Goal: Task Accomplishment & Management: Manage account settings

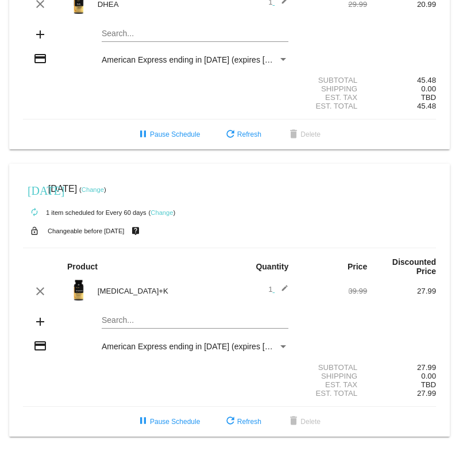
scroll to position [500, 0]
click at [104, 186] on link "Change" at bounding box center [93, 189] width 22 height 7
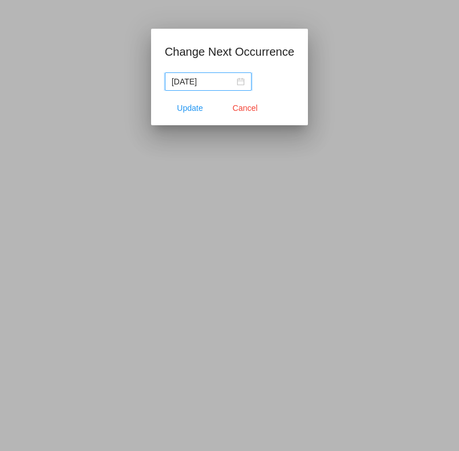
click at [245, 85] on nz-date-picker "[DATE]" at bounding box center [208, 81] width 87 height 18
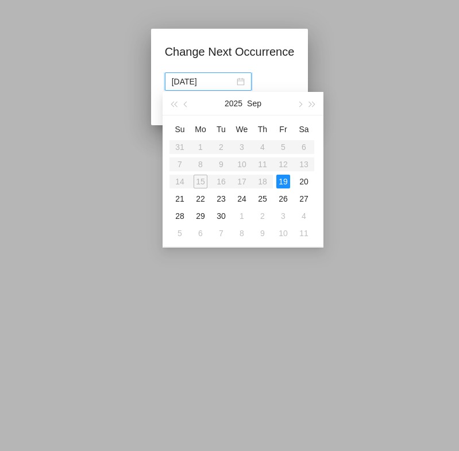
click at [283, 181] on div "19" at bounding box center [284, 182] width 14 height 14
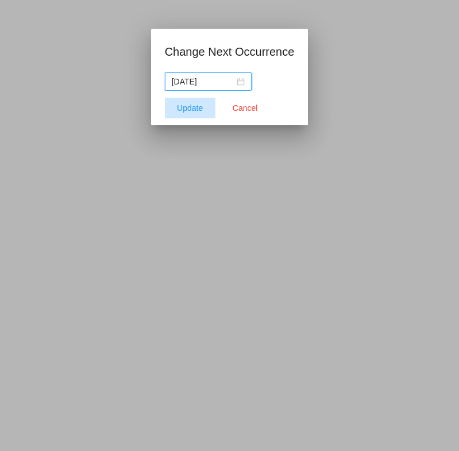
click at [195, 112] on span "Update" at bounding box center [190, 107] width 26 height 9
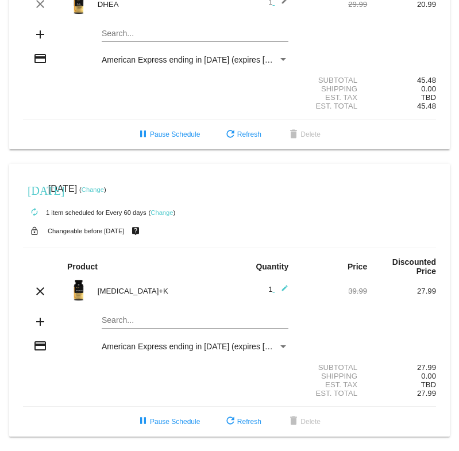
click at [38, 318] on mat-icon "add" at bounding box center [40, 322] width 14 height 14
click at [159, 317] on mat-card "[DATE] [DATE] ( Change ) autorenew 1 item scheduled for Every 60 days ( Change …" at bounding box center [229, 300] width 441 height 273
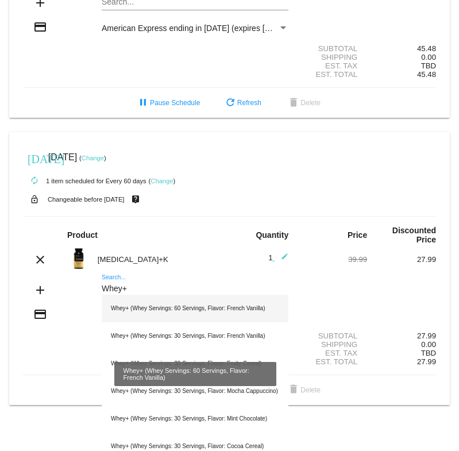
type input "Whey+"
click at [237, 322] on div "Whey+ (Whey Servings: 60 Servings, Flavor: French Vanilla)" at bounding box center [195, 309] width 187 height 28
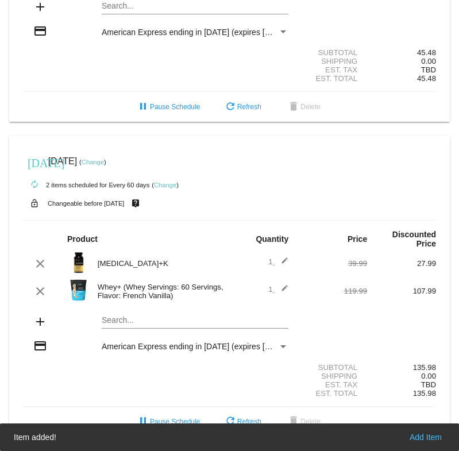
click at [287, 298] on mat-icon "edit" at bounding box center [282, 292] width 14 height 14
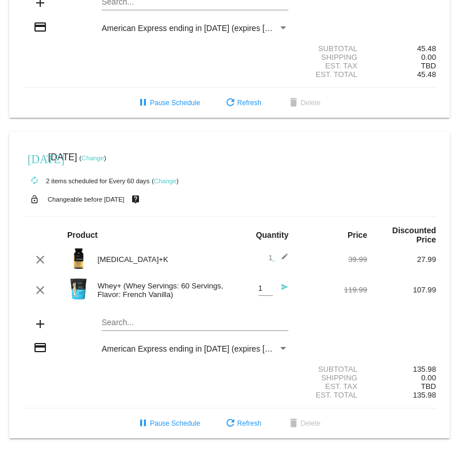
click at [175, 299] on div "Whey+ (Whey Servings: 60 Servings, Flavor: French Vanilla)" at bounding box center [161, 290] width 138 height 17
click at [39, 297] on mat-icon "clear" at bounding box center [40, 290] width 14 height 14
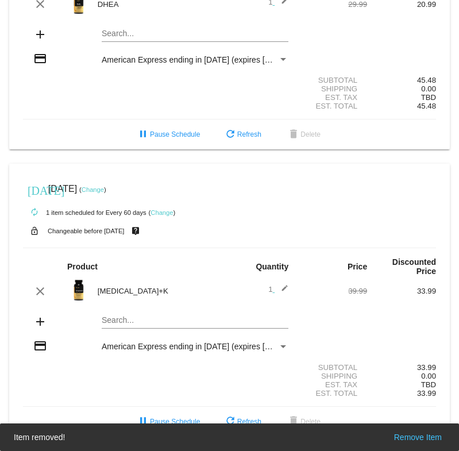
click at [135, 314] on mat-card "[DATE] [DATE] ( Change ) autorenew 1 item scheduled for Every 60 days ( Change …" at bounding box center [229, 300] width 441 height 273
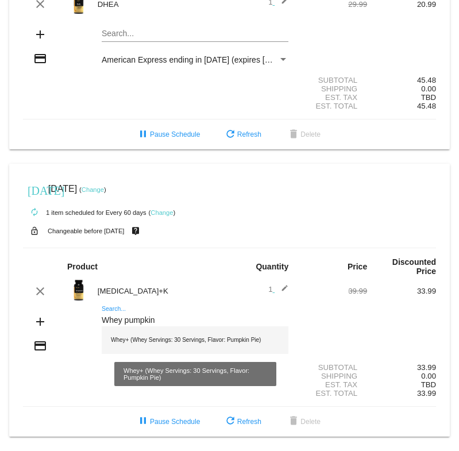
type input "Whey pumpkin"
click at [188, 336] on div "Whey+ (Whey Servings: 30 Servings, Flavor: Pumpkin Pie)" at bounding box center [195, 341] width 187 height 28
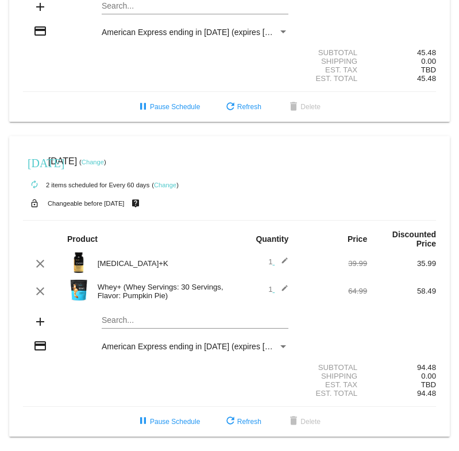
scroll to position [528, 0]
